Goal: Information Seeking & Learning: Learn about a topic

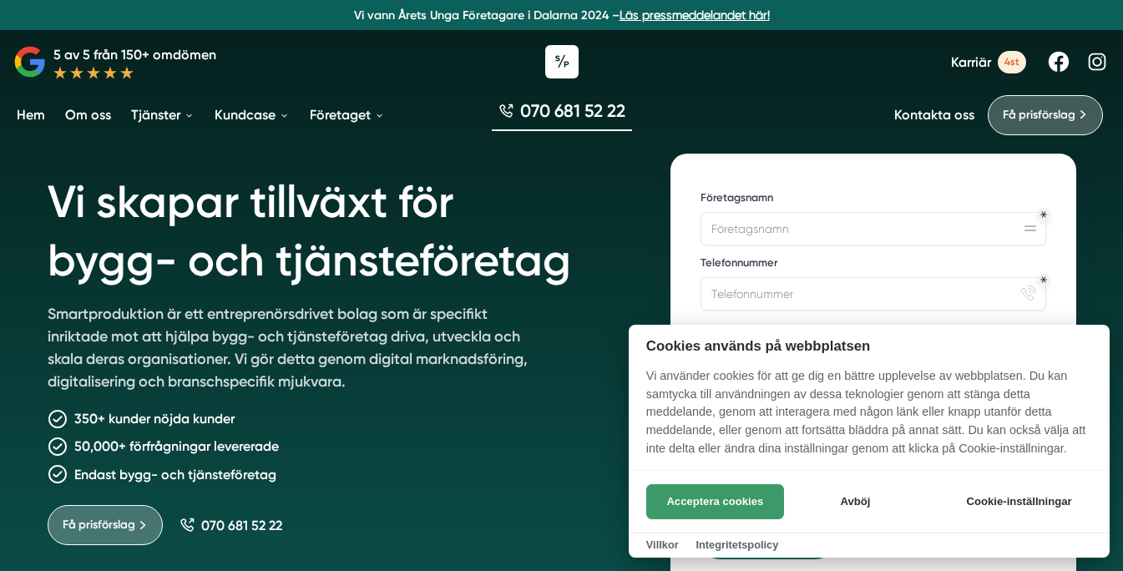
click at [729, 504] on button "Acceptera cookies" at bounding box center [715, 501] width 138 height 35
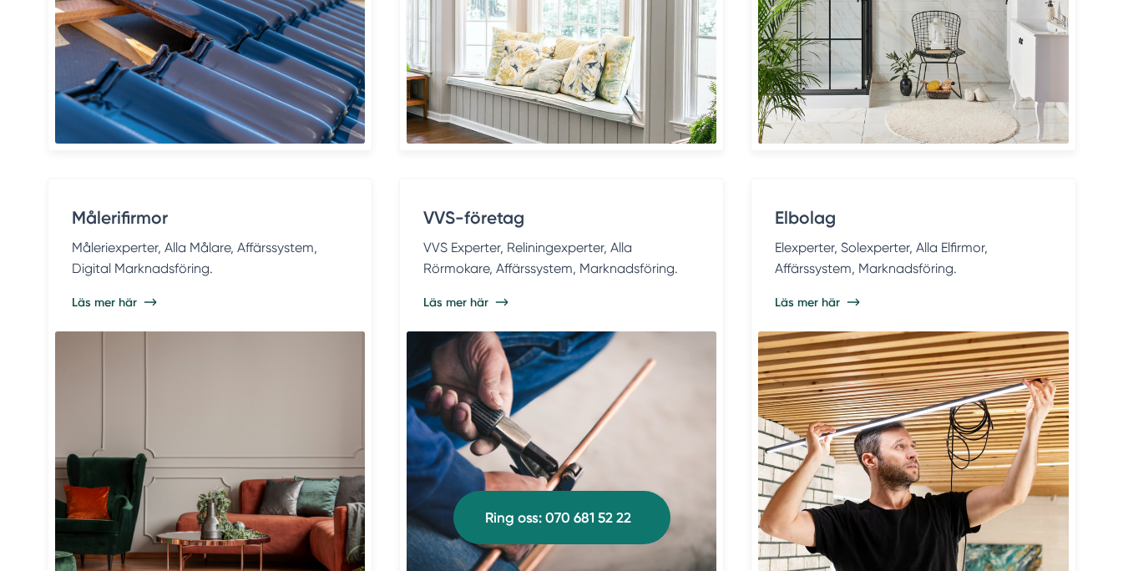
scroll to position [3763, 0]
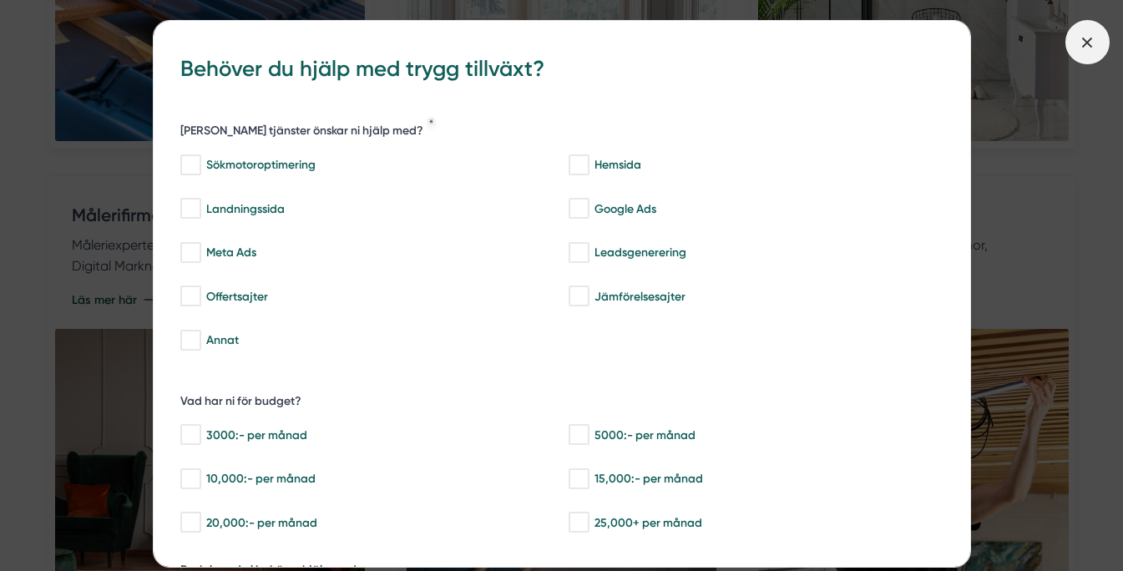
click at [1090, 53] on span at bounding box center [1088, 42] width 44 height 44
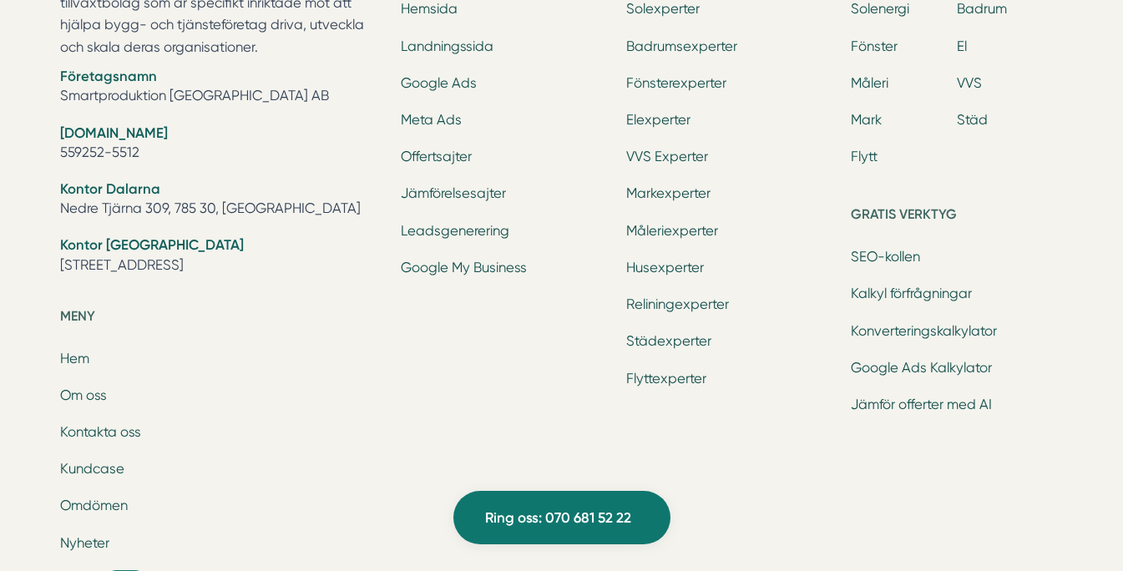
scroll to position [5394, 0]
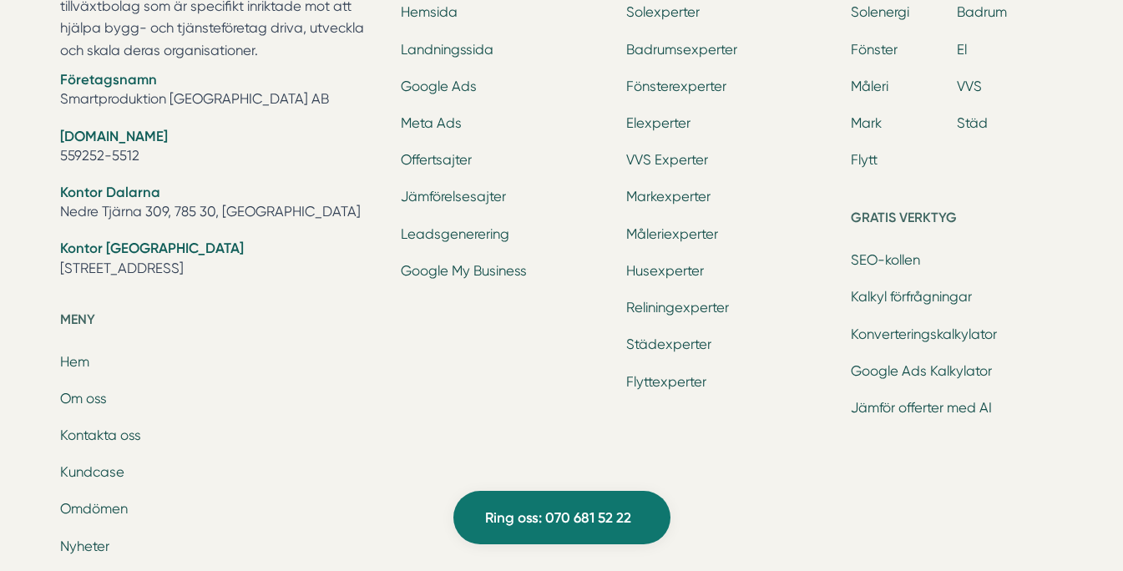
click at [148, 160] on li "Org.nr 559252-5512" at bounding box center [220, 148] width 321 height 43
drag, startPoint x: 148, startPoint y: 160, endPoint x: 58, endPoint y: 159, distance: 89.4
click at [58, 159] on div "Smartproduktion är ett entreprenörsdrivet tillväxtbolag som är specifikt inrikt…" at bounding box center [561, 343] width 1043 height 894
copy ul "559252-5512"
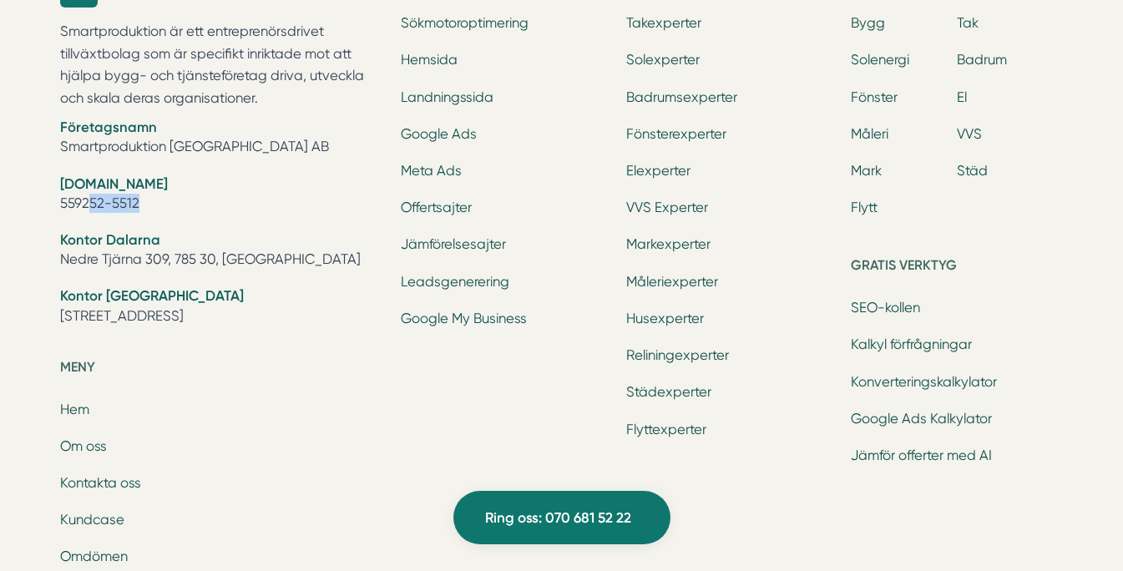
scroll to position [5346, 0]
click at [897, 305] on link "SEO-kollen" at bounding box center [885, 309] width 69 height 16
click at [878, 351] on link "Kalkyl förfrågningar" at bounding box center [911, 345] width 121 height 16
click at [909, 419] on link "Google Ads Kalkylator" at bounding box center [921, 420] width 141 height 16
click at [928, 455] on link "Jämför offerter med AI" at bounding box center [921, 456] width 141 height 16
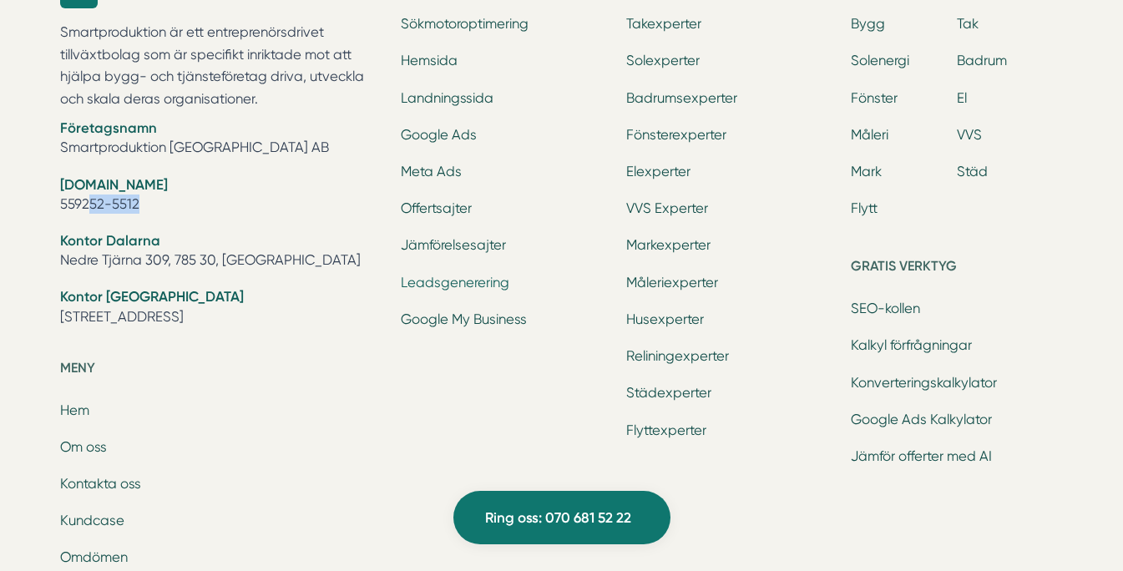
click at [489, 286] on link "Leadsgenerering" at bounding box center [455, 283] width 109 height 16
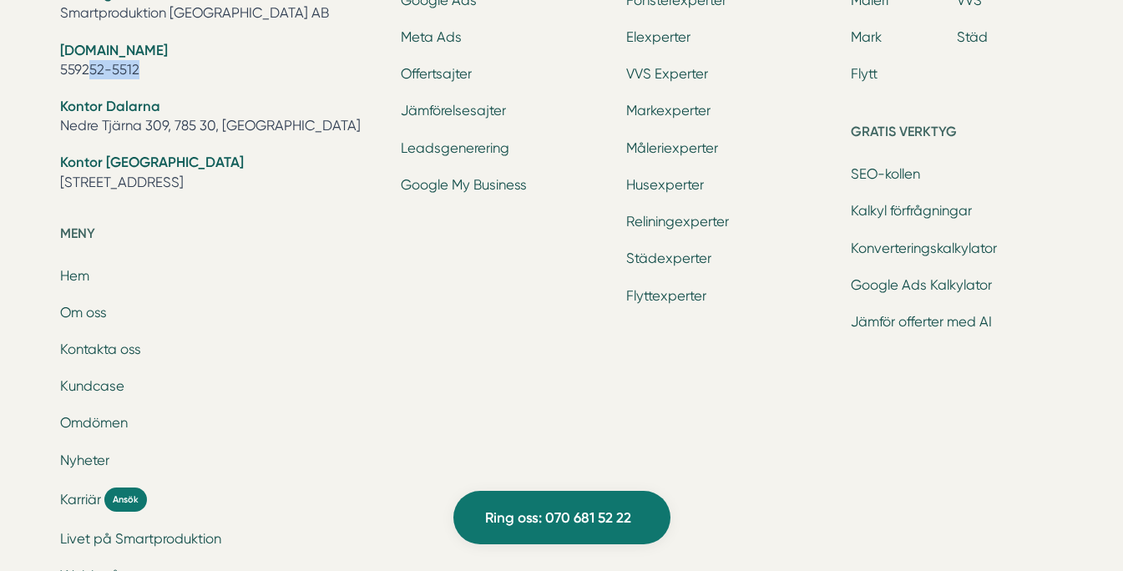
scroll to position [5481, 0]
click at [94, 382] on link "Kundcase" at bounding box center [92, 385] width 64 height 16
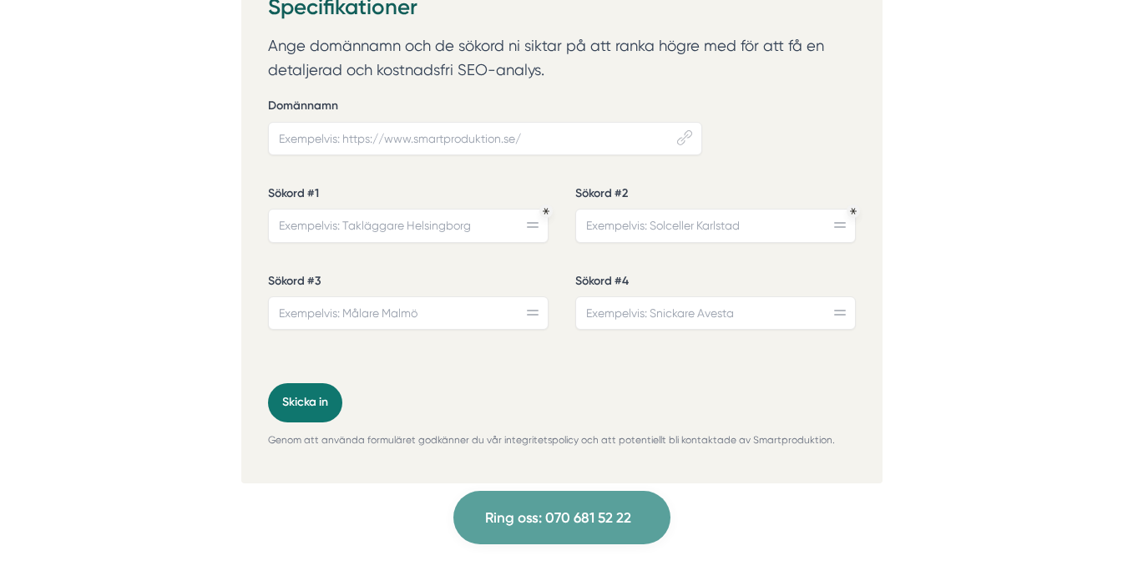
scroll to position [625, 0]
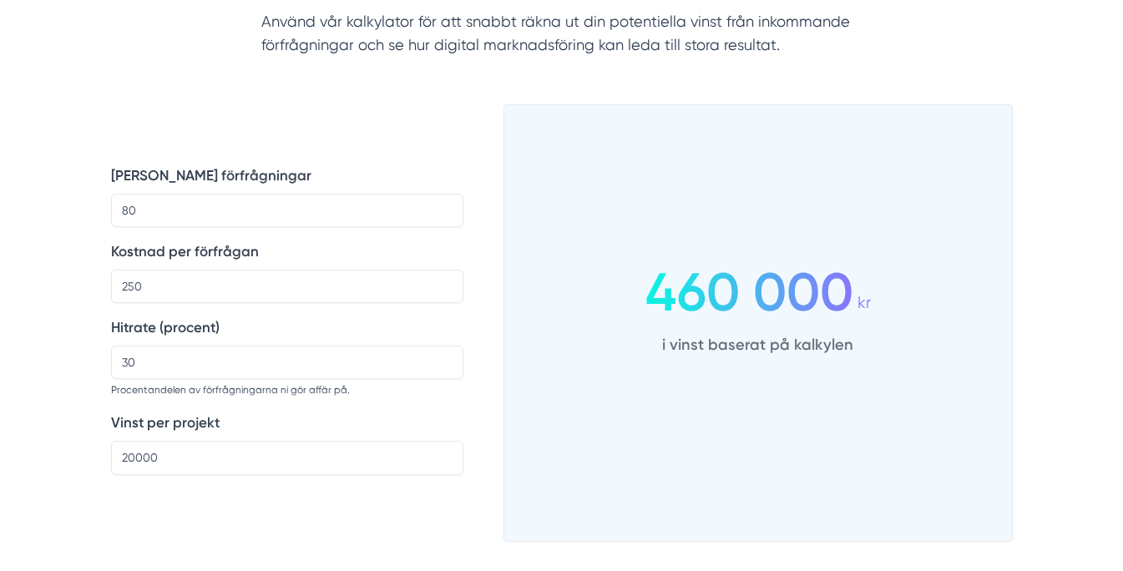
scroll to position [453, 0]
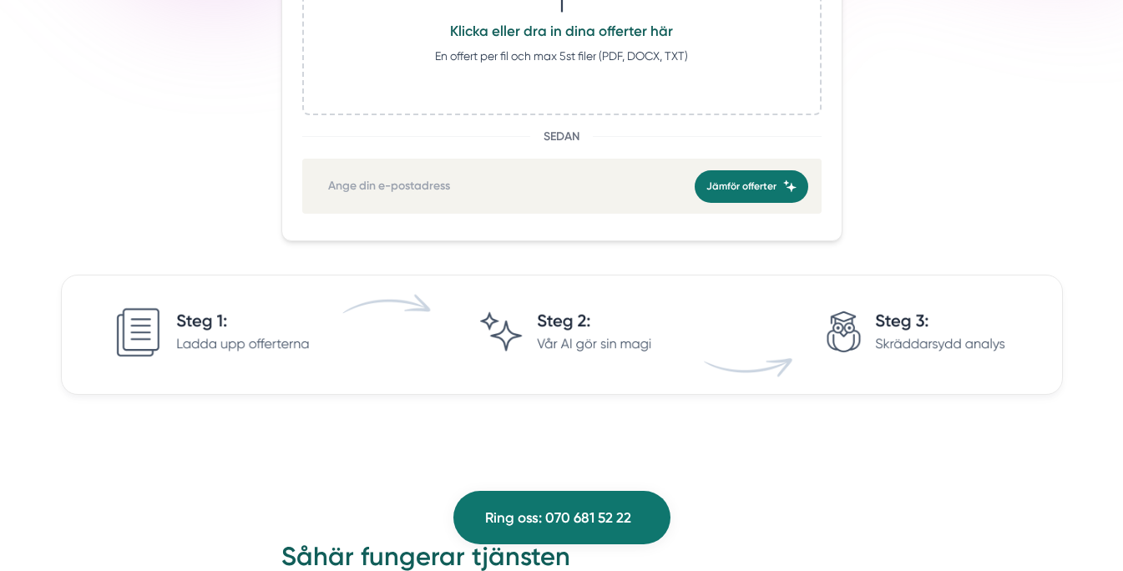
scroll to position [464, 0]
